Goal: Find specific page/section: Find specific page/section

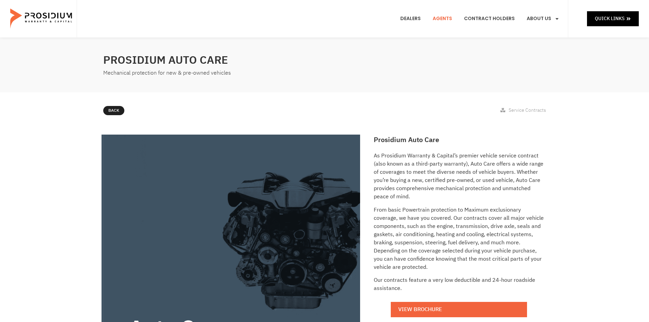
click at [443, 20] on link "Agents" at bounding box center [443, 18] width 30 height 25
click at [415, 19] on link "Dealers" at bounding box center [410, 18] width 31 height 25
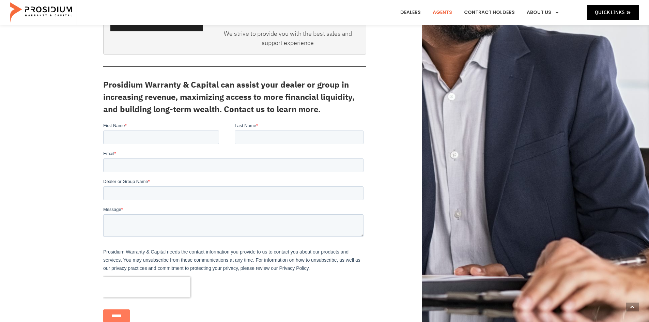
scroll to position [68, 0]
